Goal: Manage account settings

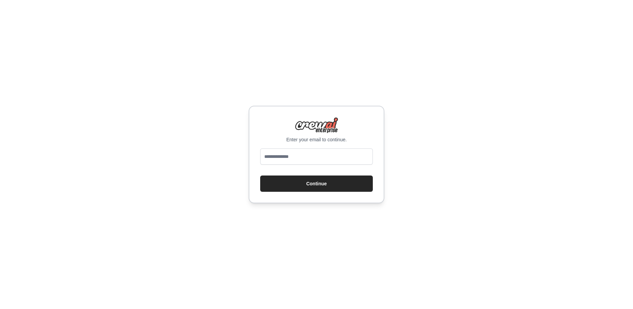
drag, startPoint x: 0, startPoint y: 0, endPoint x: 296, endPoint y: 158, distance: 335.5
click at [296, 158] on input "email" at bounding box center [316, 157] width 113 height 16
type input "**********"
click at [308, 188] on button "Continue" at bounding box center [316, 184] width 113 height 16
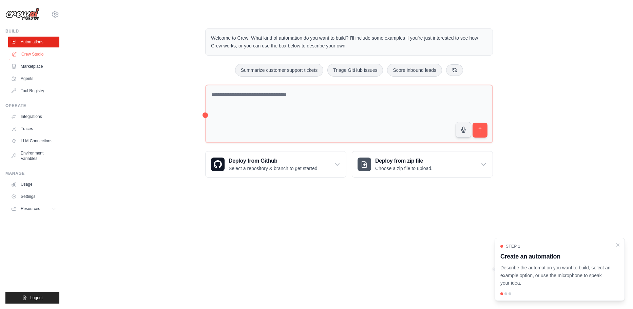
click at [21, 55] on link "Crew Studio" at bounding box center [34, 54] width 51 height 11
click at [34, 79] on link "Agents" at bounding box center [34, 78] width 51 height 11
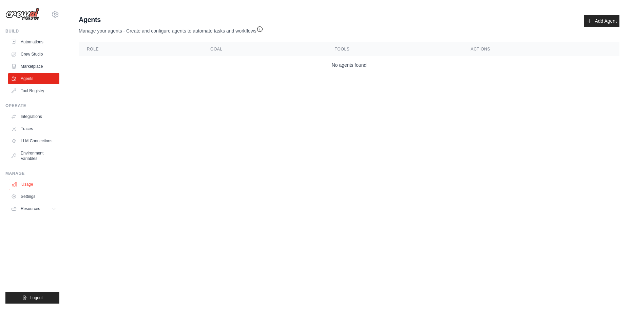
click at [29, 187] on link "Usage" at bounding box center [34, 184] width 51 height 11
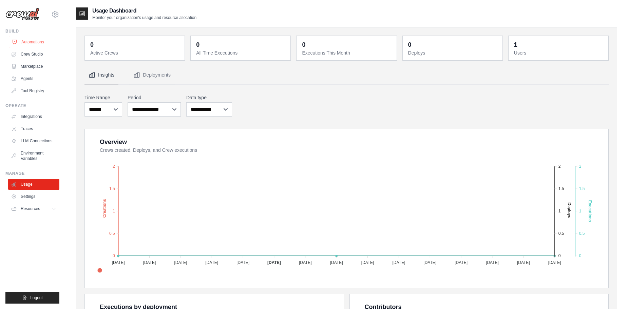
click at [29, 40] on link "Automations" at bounding box center [34, 42] width 51 height 11
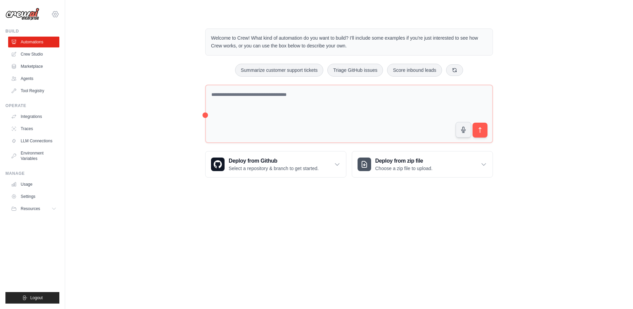
click at [53, 13] on icon at bounding box center [55, 14] width 6 height 6
click at [62, 45] on link "Settings" at bounding box center [55, 46] width 60 height 12
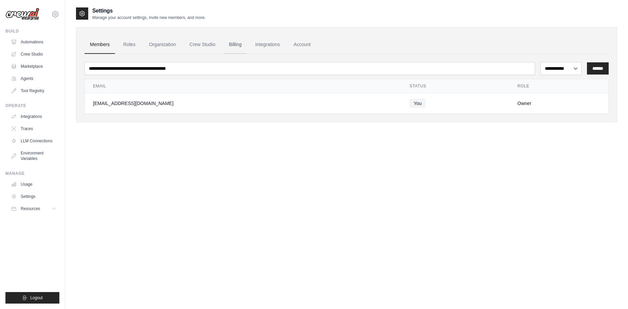
click at [231, 46] on link "Billing" at bounding box center [235, 45] width 23 height 18
